Goal: Find specific page/section: Find specific page/section

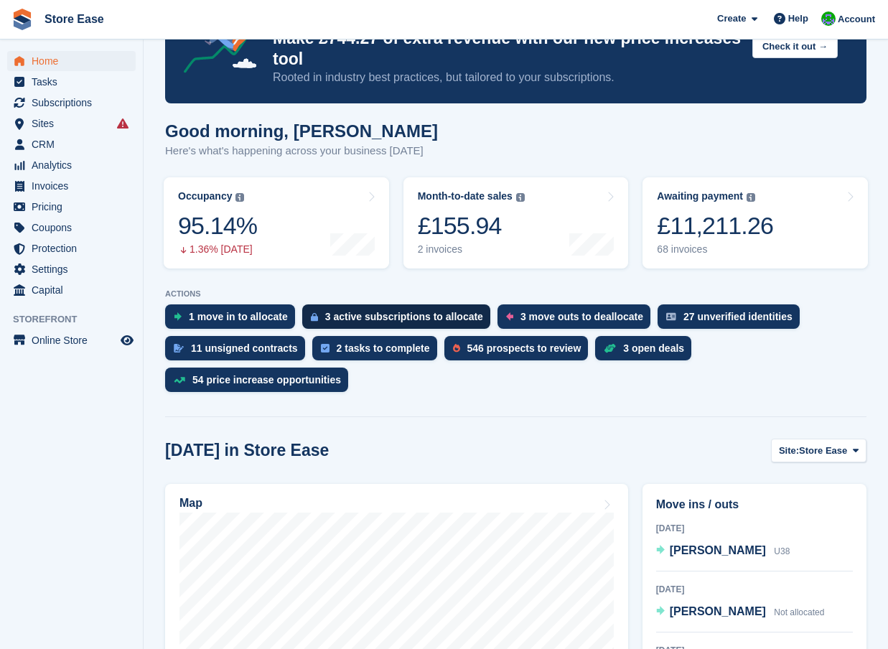
scroll to position [144, 0]
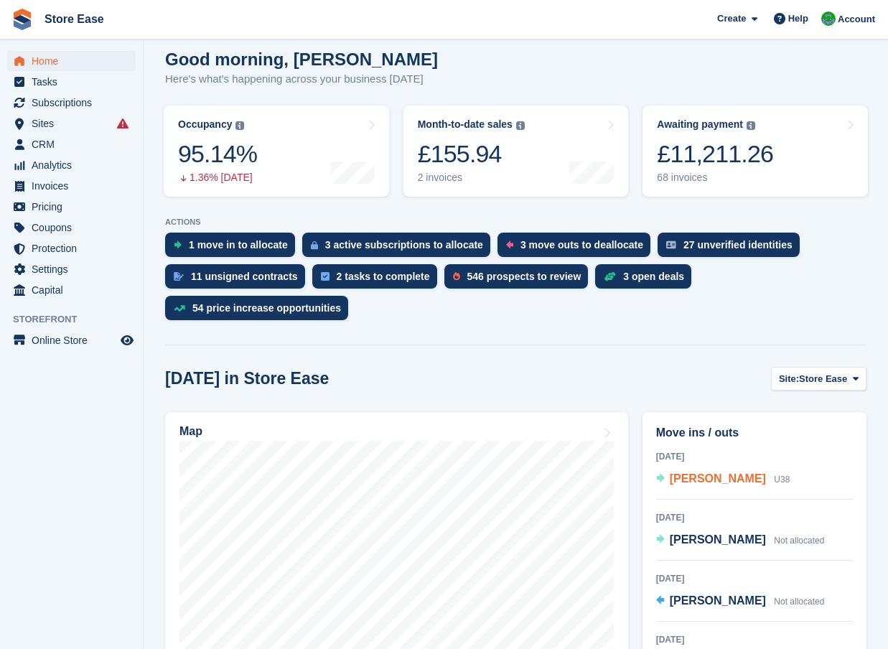
click at [702, 472] on span "[PERSON_NAME]" at bounding box center [718, 478] width 96 height 12
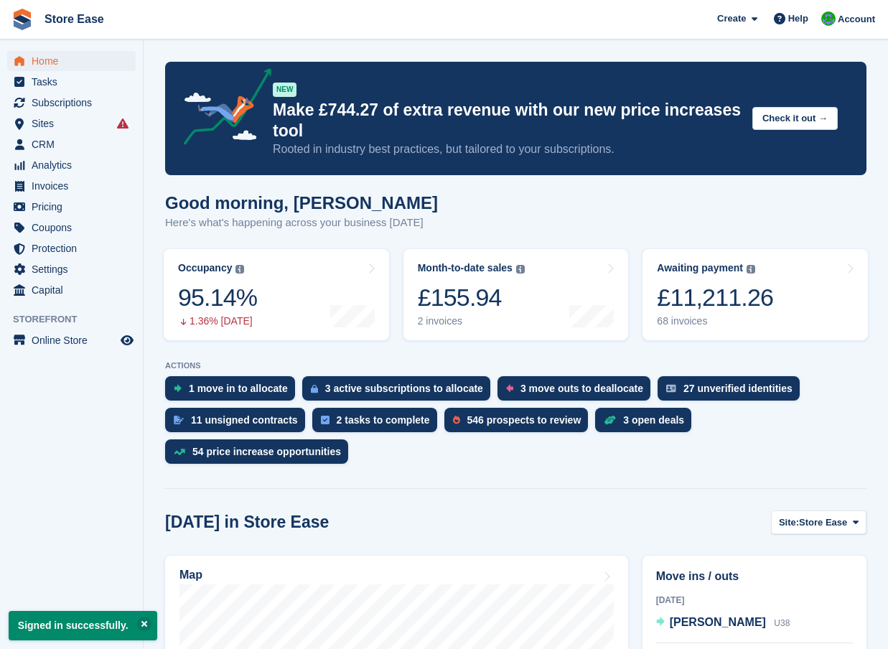
scroll to position [144, 0]
